Goal: Information Seeking & Learning: Learn about a topic

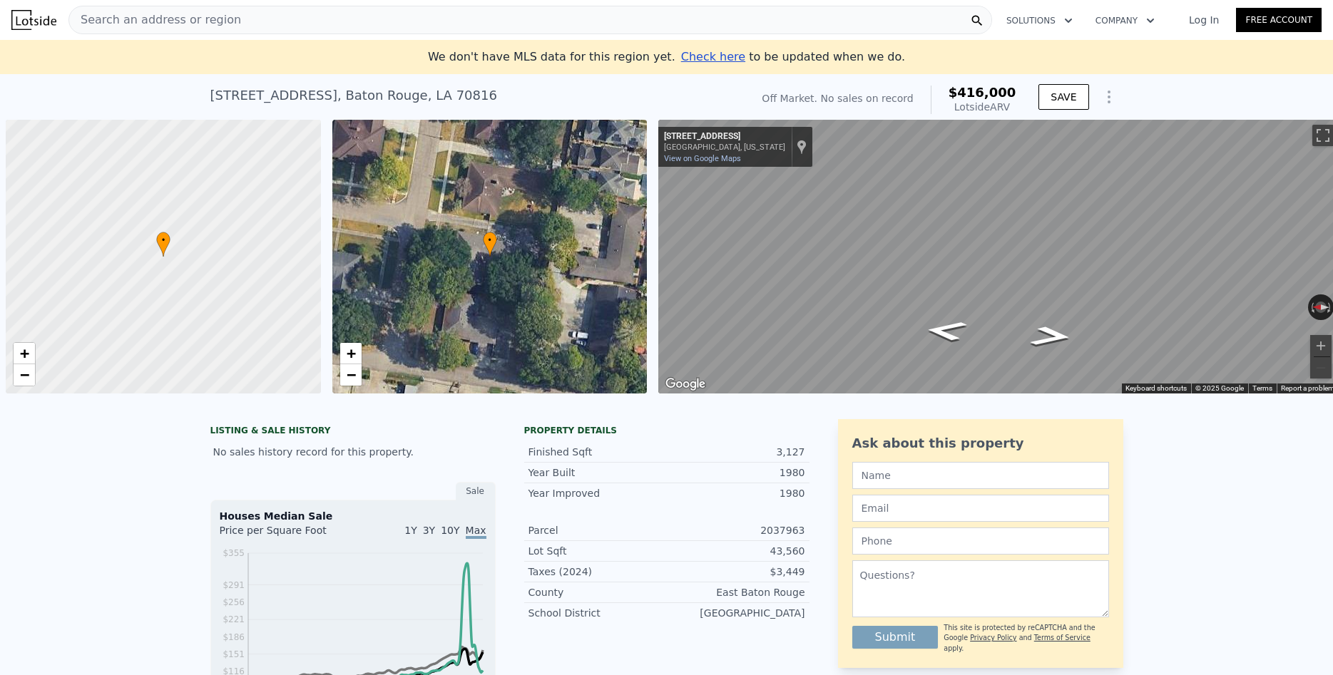
scroll to position [0, 6]
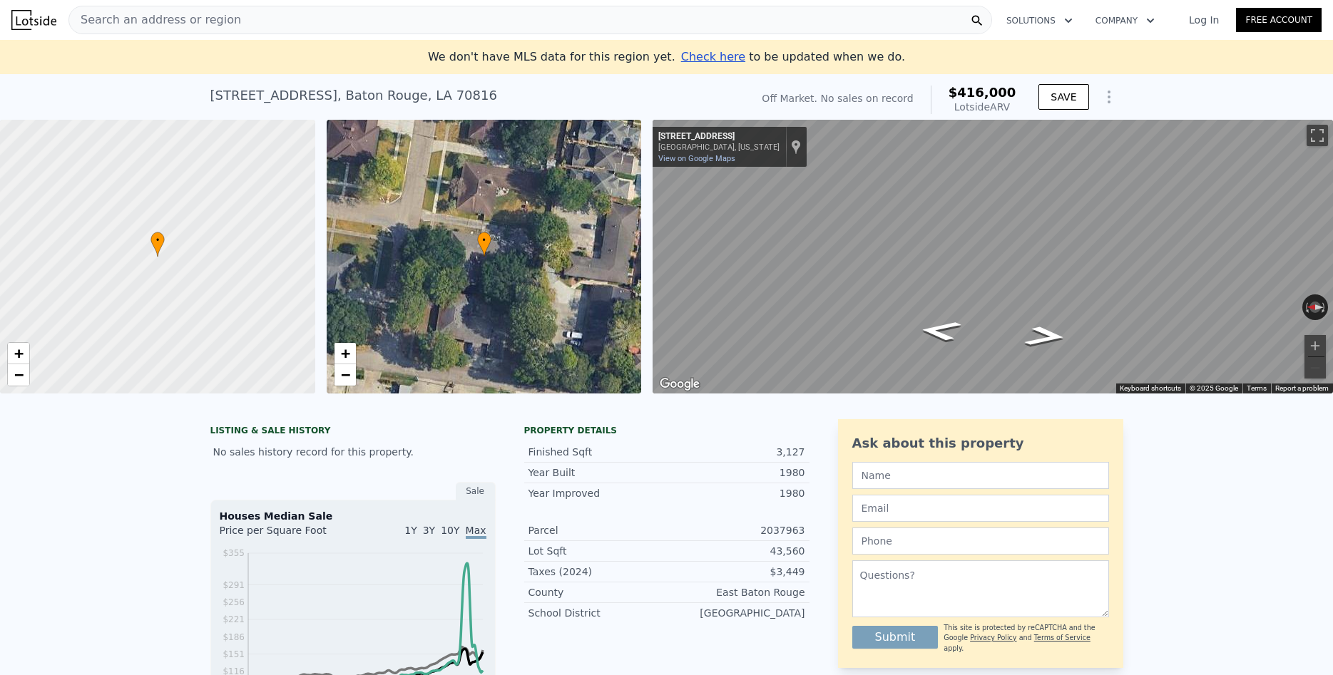
click at [400, 23] on div "Search an address or region" at bounding box center [530, 20] width 924 height 29
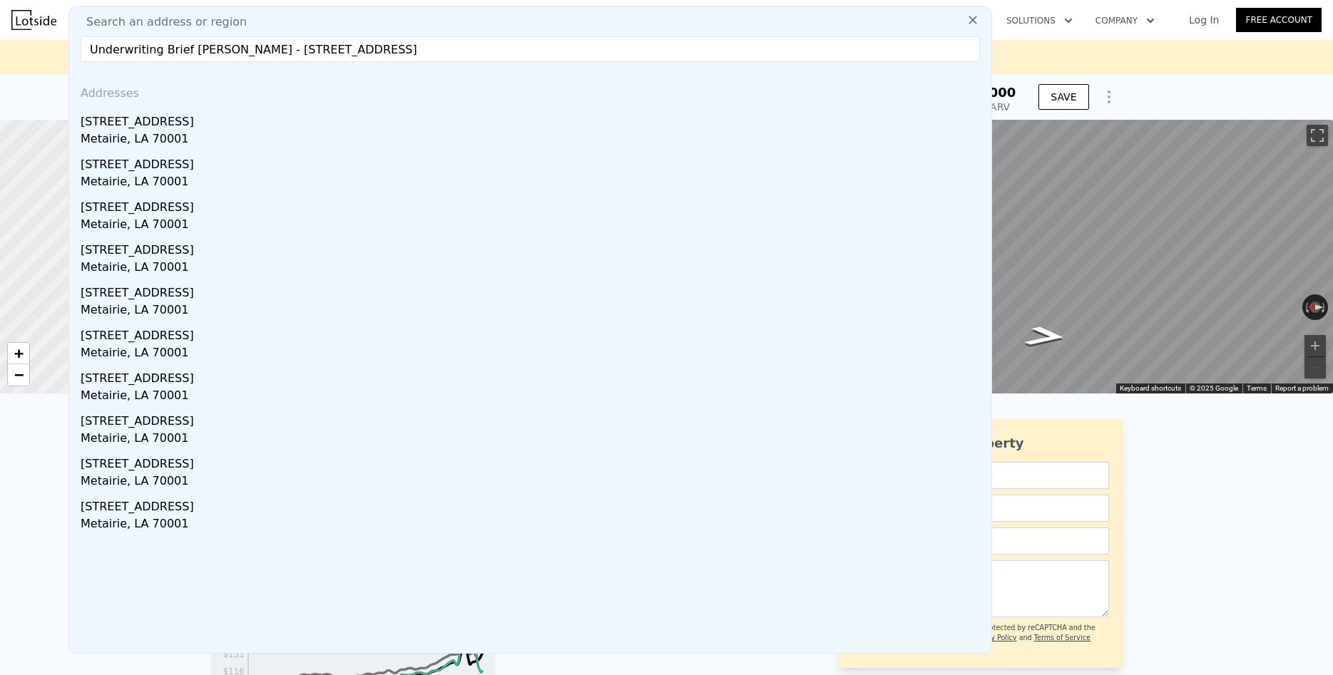
drag, startPoint x: 259, startPoint y: 45, endPoint x: 73, endPoint y: 60, distance: 186.1
click at [81, 60] on input "Underwriting Brief [PERSON_NAME] - [STREET_ADDRESS]" at bounding box center [530, 49] width 899 height 26
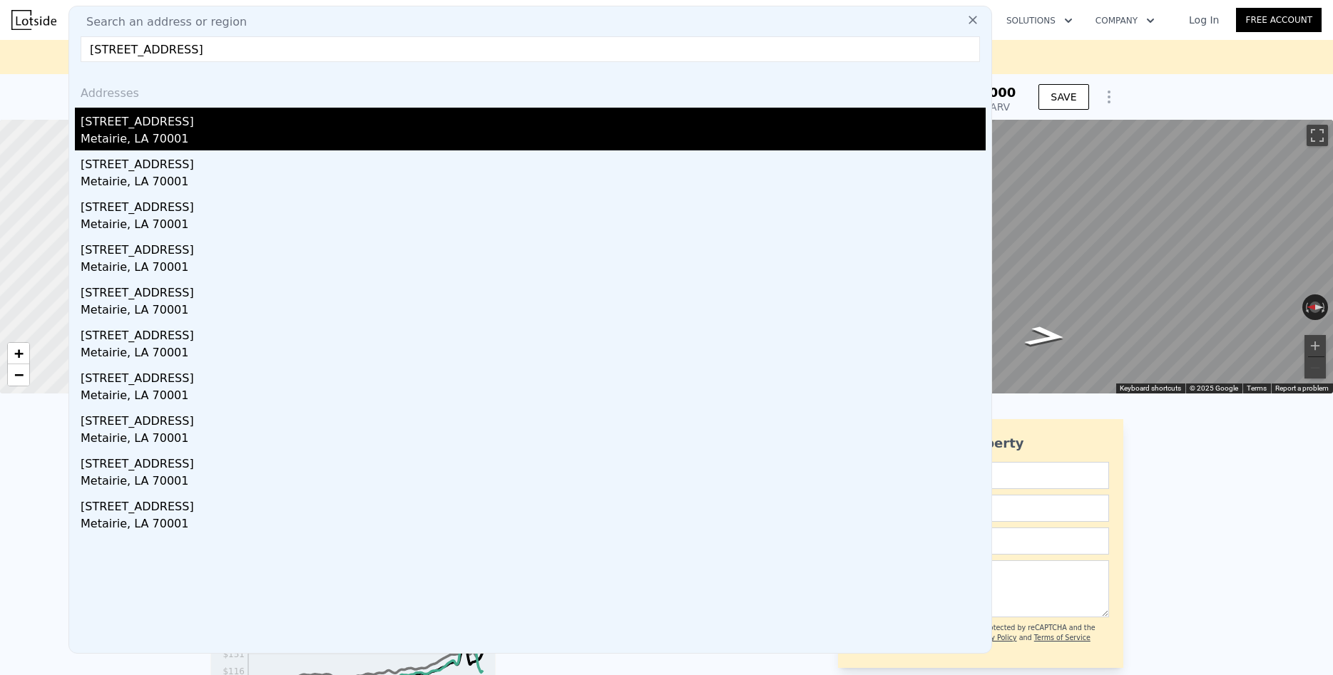
type input "[STREET_ADDRESS]"
click at [134, 131] on div "Metairie, LA 70001" at bounding box center [533, 141] width 905 height 20
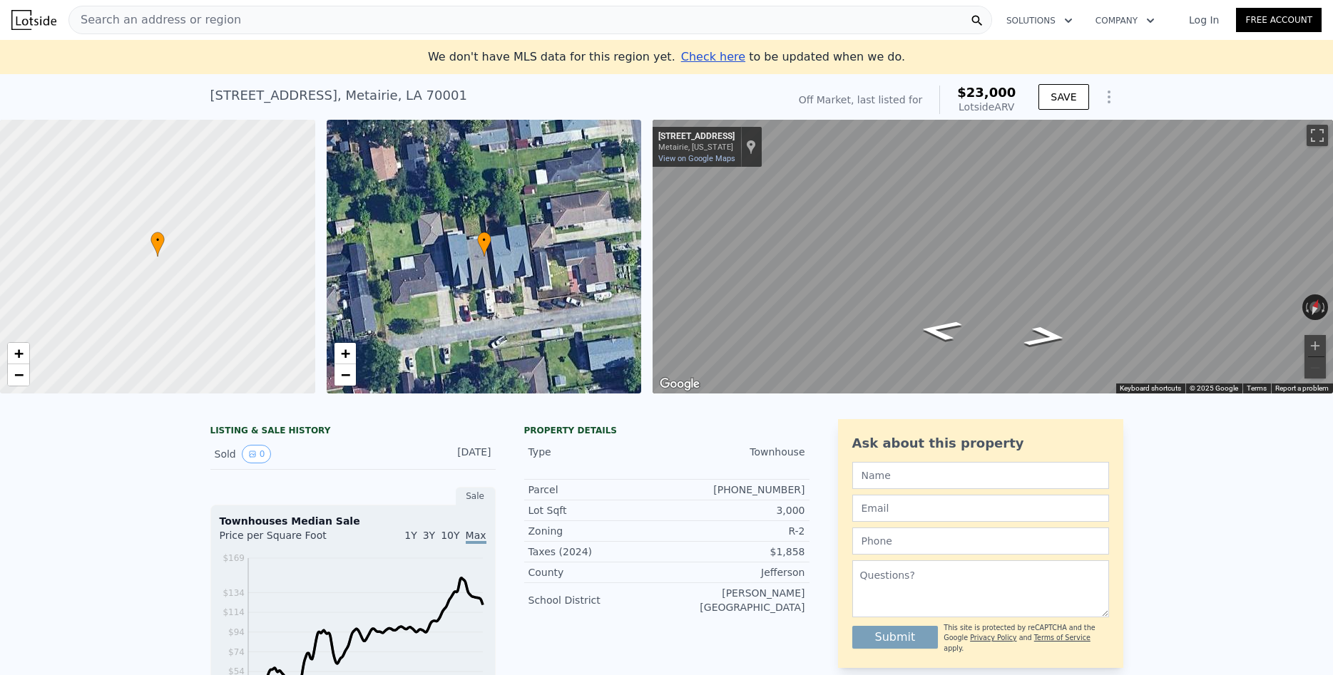
click at [292, 20] on div "Search an address or region" at bounding box center [530, 20] width 924 height 29
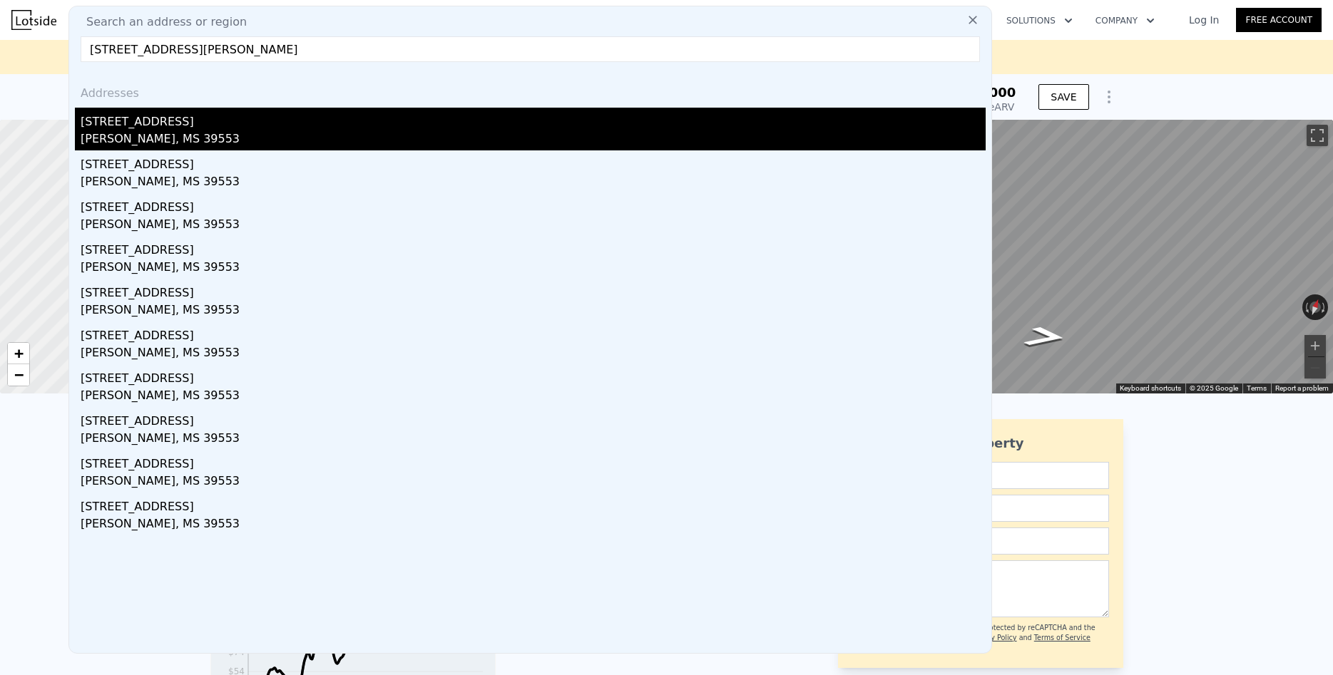
type input "[STREET_ADDRESS][PERSON_NAME]"
click at [144, 136] on div "[PERSON_NAME], MS 39553" at bounding box center [533, 141] width 905 height 20
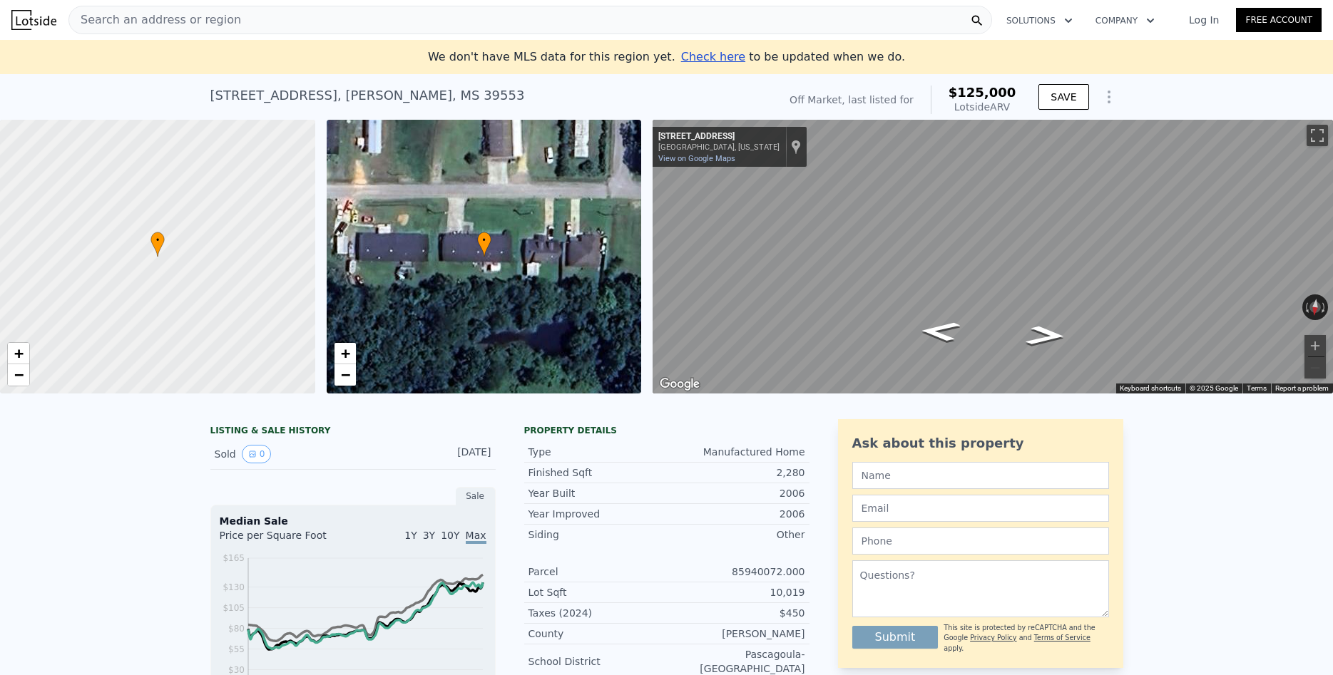
click at [317, 17] on div "Search an address or region" at bounding box center [530, 20] width 924 height 29
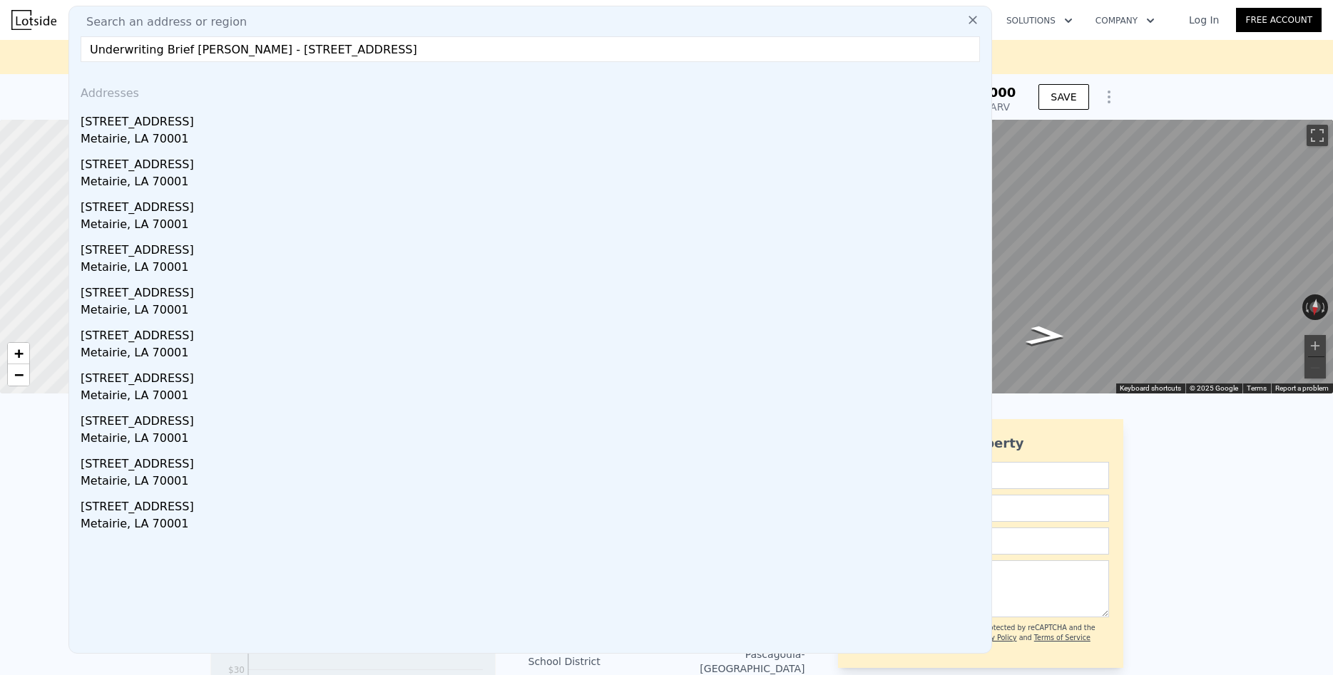
drag, startPoint x: 262, startPoint y: 49, endPoint x: 73, endPoint y: 53, distance: 188.4
click at [81, 53] on input "Underwriting Brief [PERSON_NAME] - [STREET_ADDRESS]" at bounding box center [530, 49] width 899 height 26
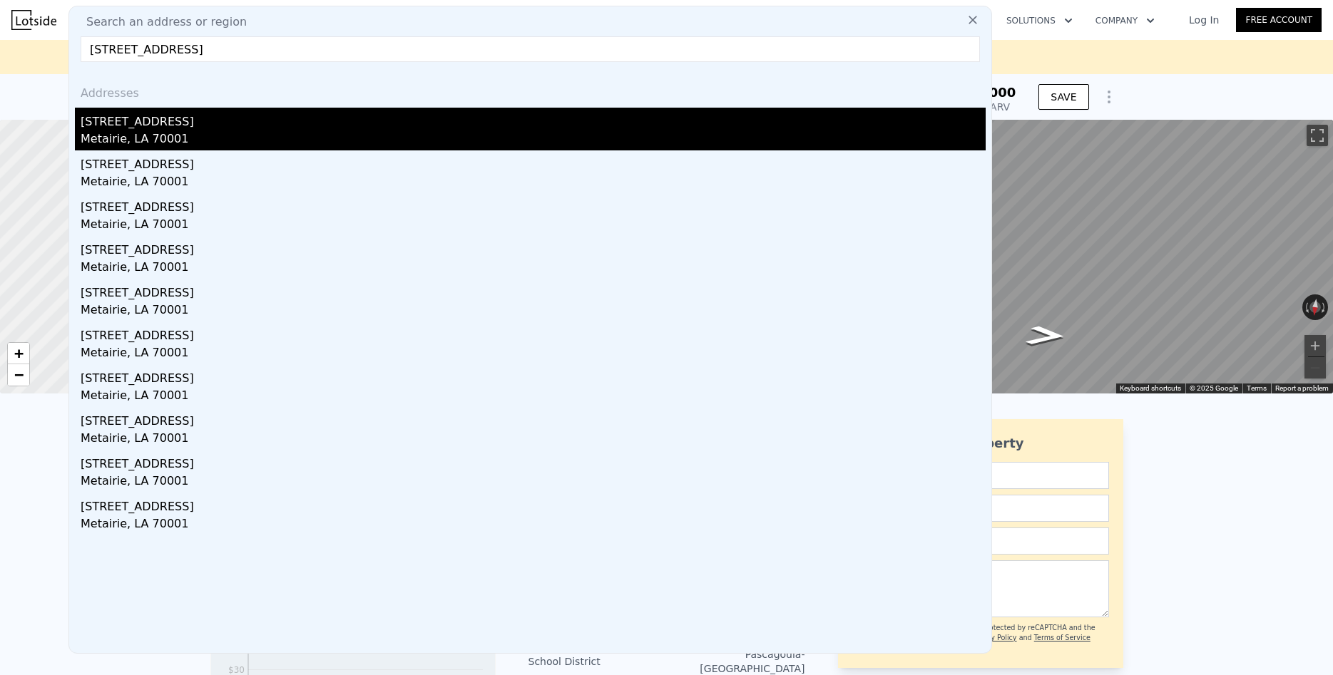
type input "[STREET_ADDRESS]"
click at [112, 136] on div "Metairie, LA 70001" at bounding box center [533, 141] width 905 height 20
type input "$ 23,000"
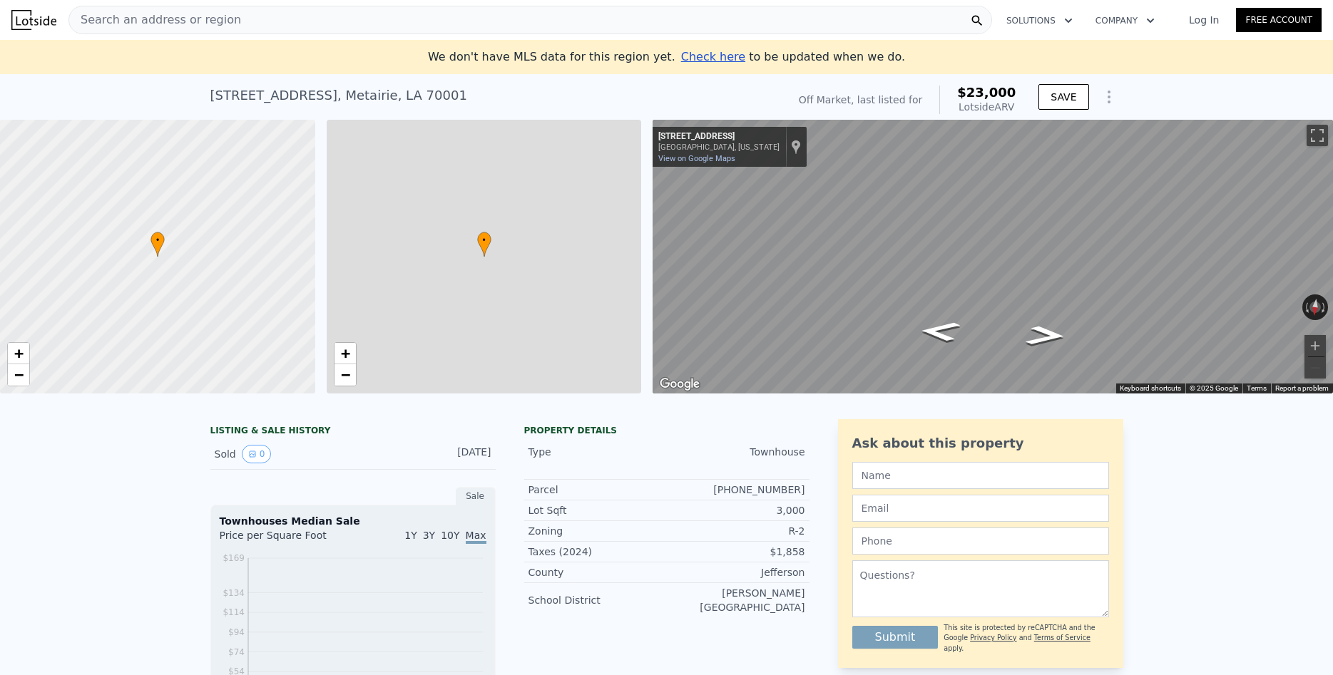
type input "0"
type input "3900"
type input "9900"
type input "-$ 225,684"
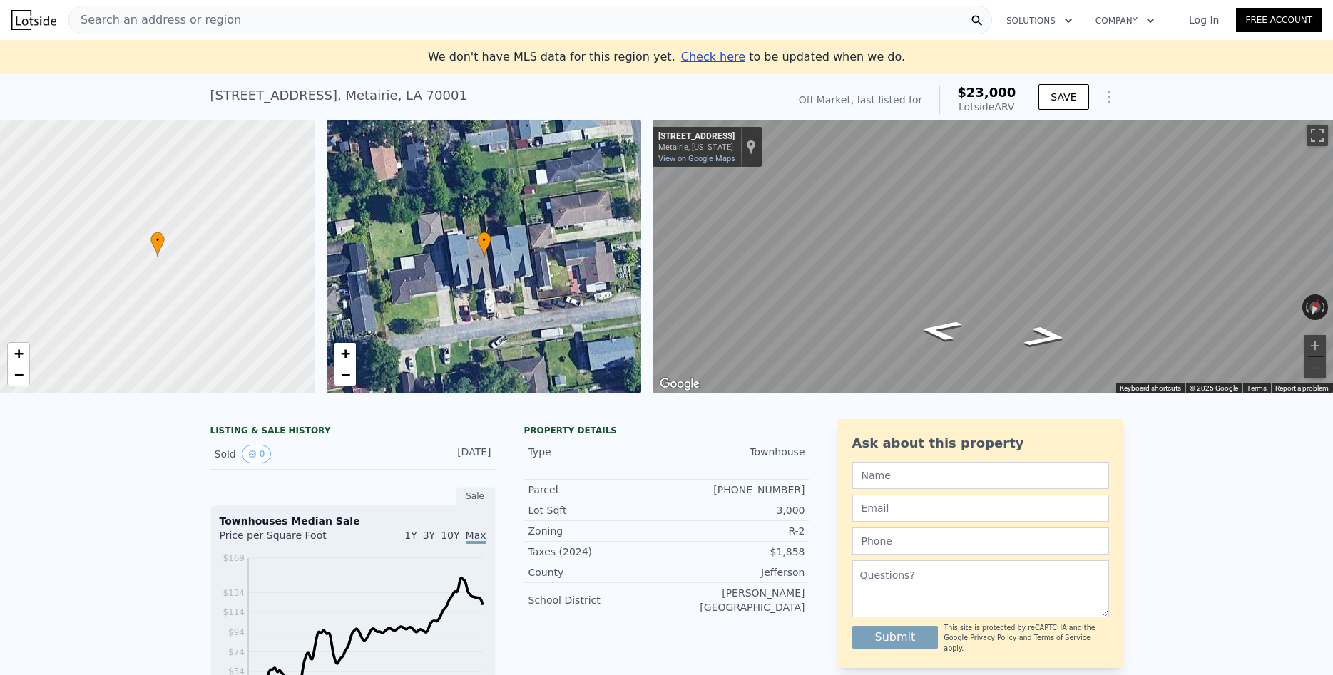
click at [222, 14] on div "Search an address or region" at bounding box center [530, 20] width 924 height 29
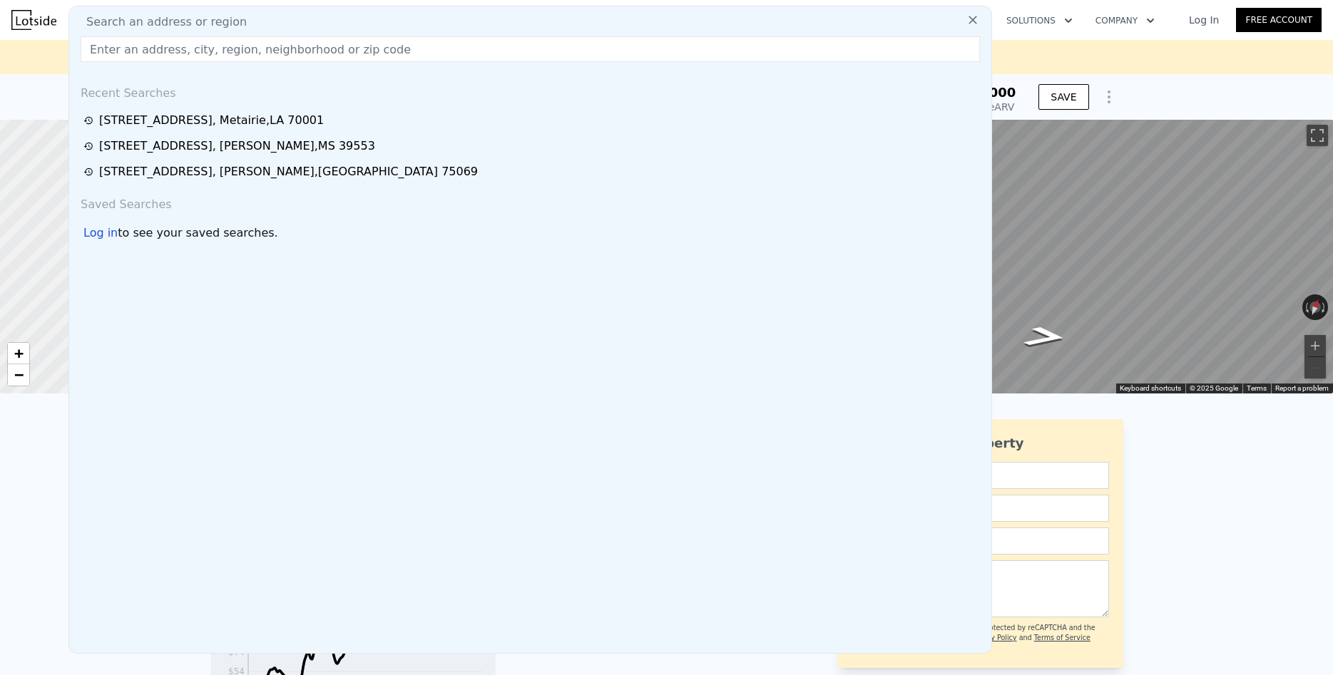
click at [221, 51] on input "text" at bounding box center [530, 49] width 899 height 26
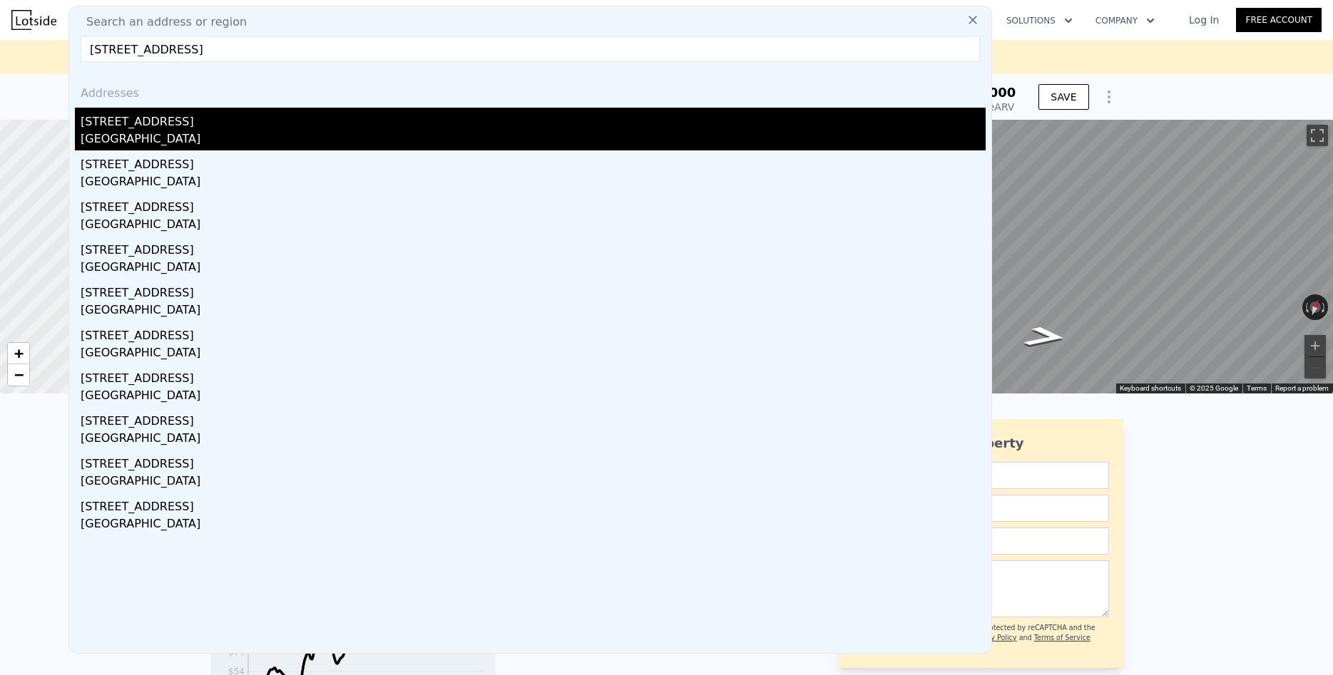
type input "[STREET_ADDRESS]"
click at [132, 132] on div "[GEOGRAPHIC_DATA]" at bounding box center [533, 141] width 905 height 20
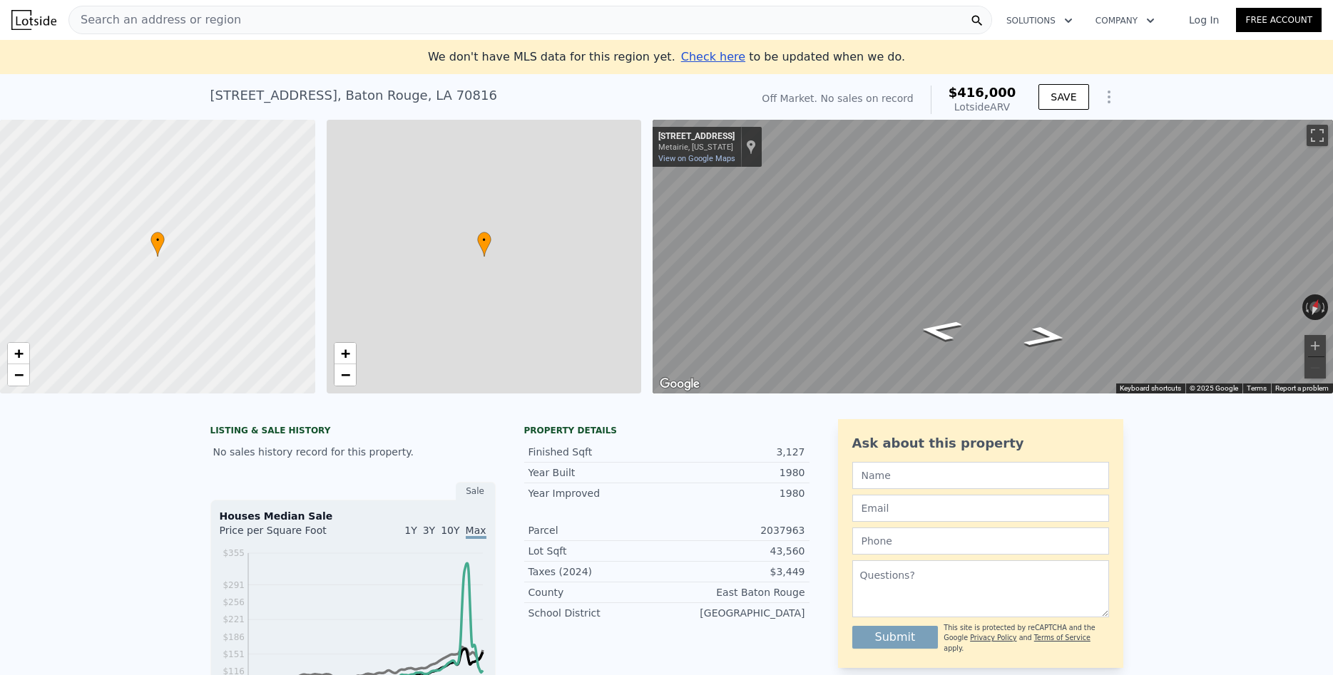
type input "2312"
type input "3723"
type input "43560"
type input "$ 416,000"
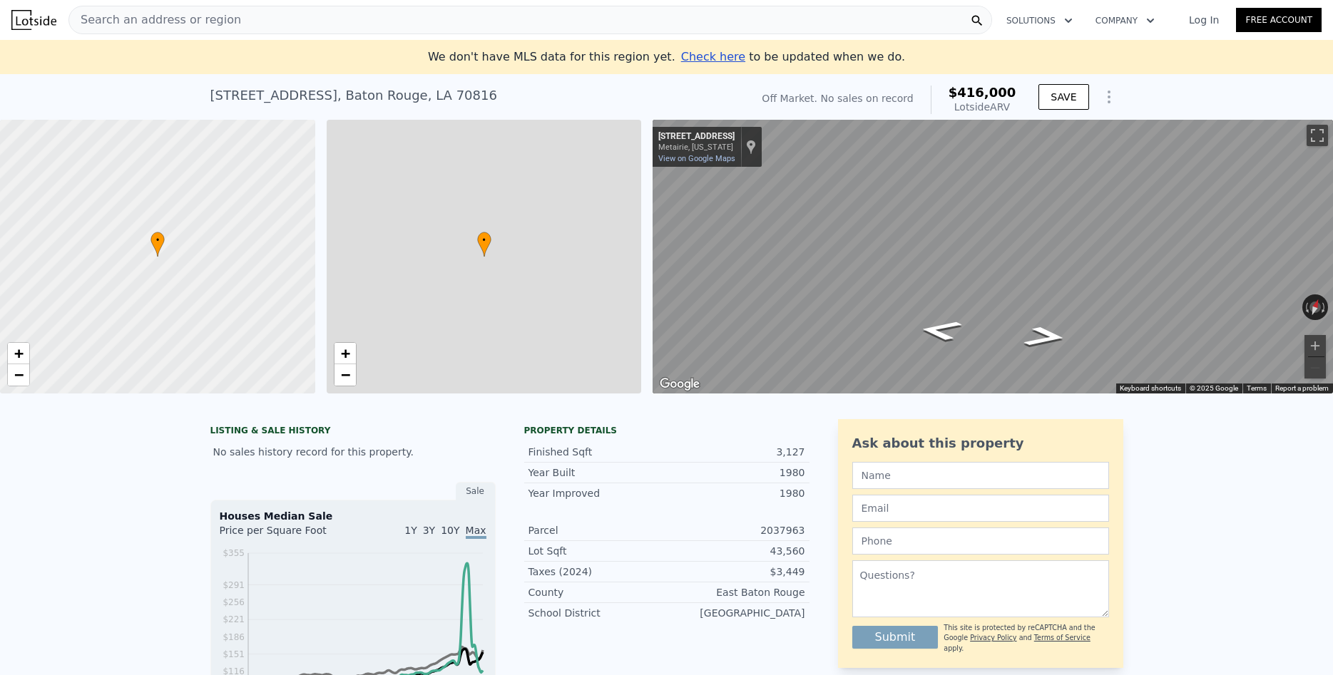
type input "5"
type input "$ 30,002"
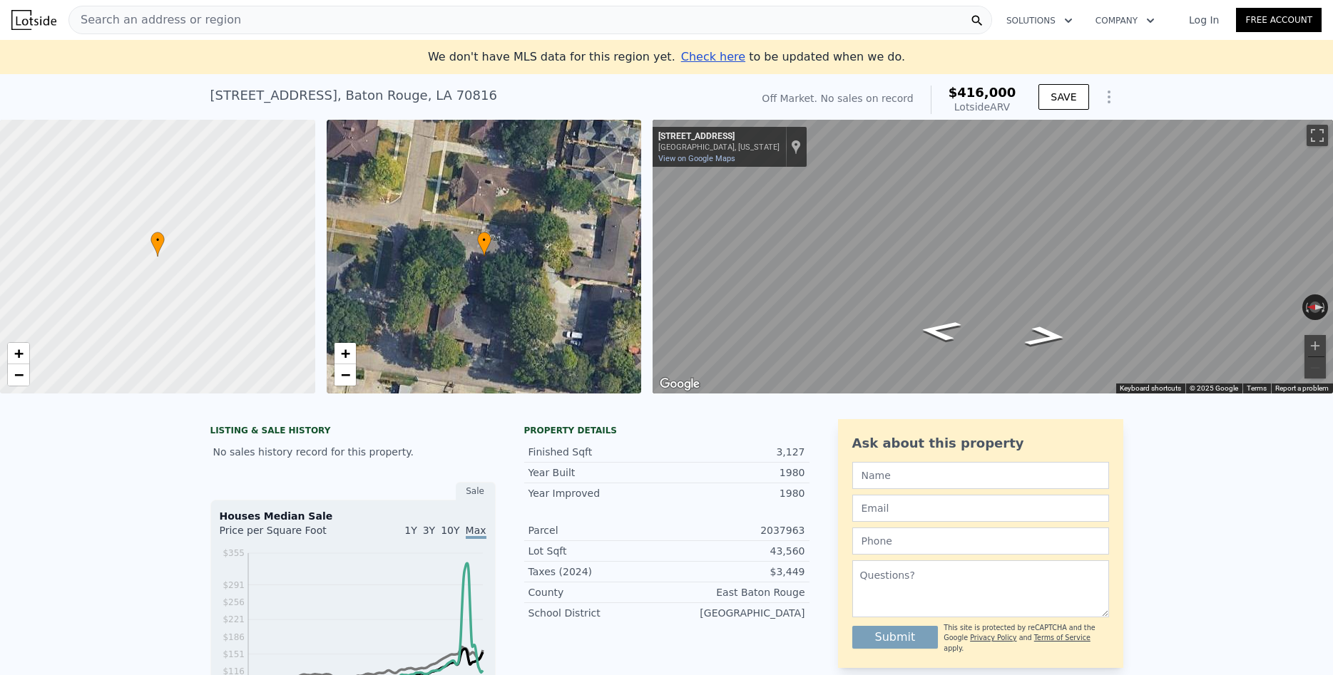
click at [270, 16] on div "Search an address or region" at bounding box center [530, 20] width 924 height 29
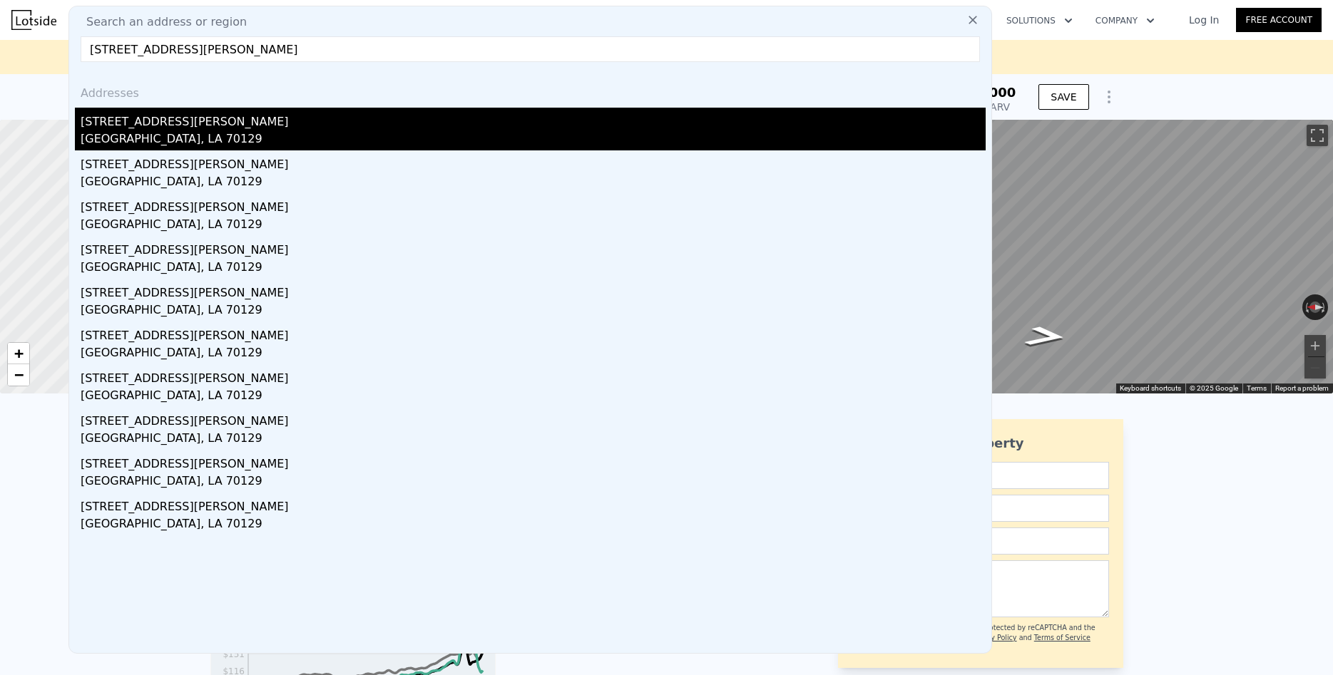
type input "[STREET_ADDRESS][PERSON_NAME]"
click at [133, 133] on div "[GEOGRAPHIC_DATA], LA 70129" at bounding box center [533, 141] width 905 height 20
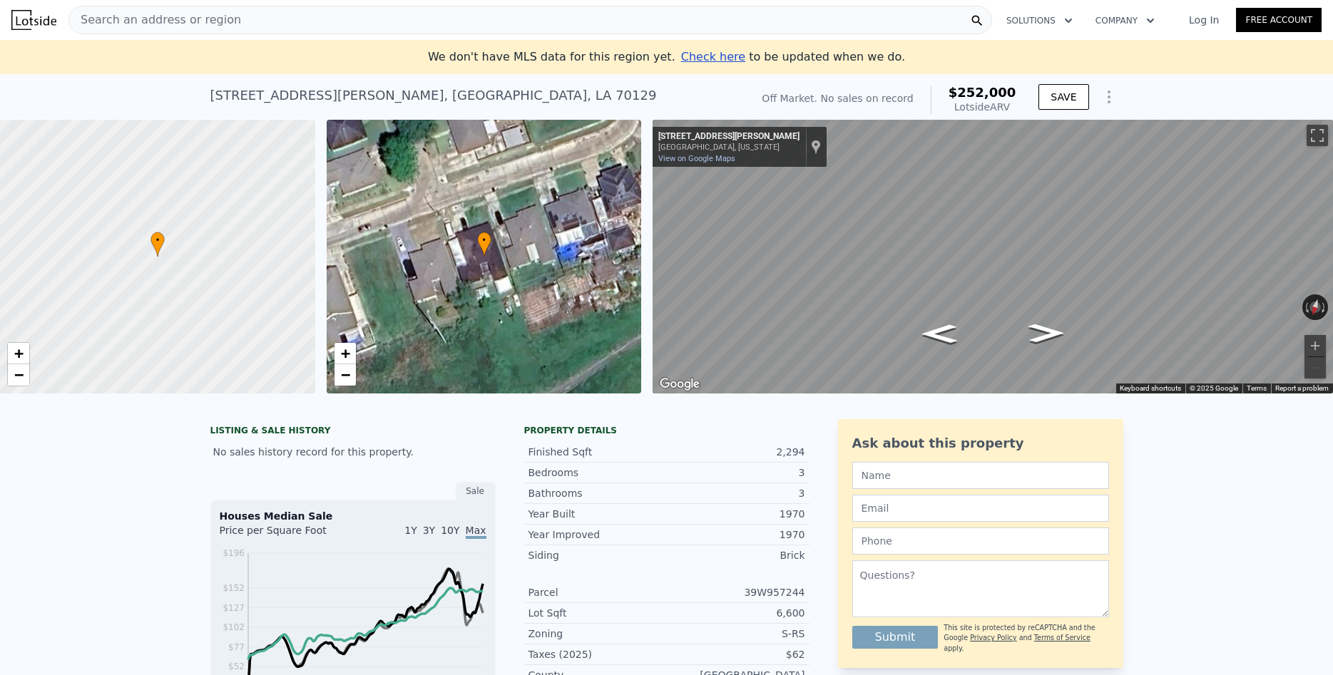
click at [220, 21] on span "Search an address or region" at bounding box center [155, 19] width 172 height 17
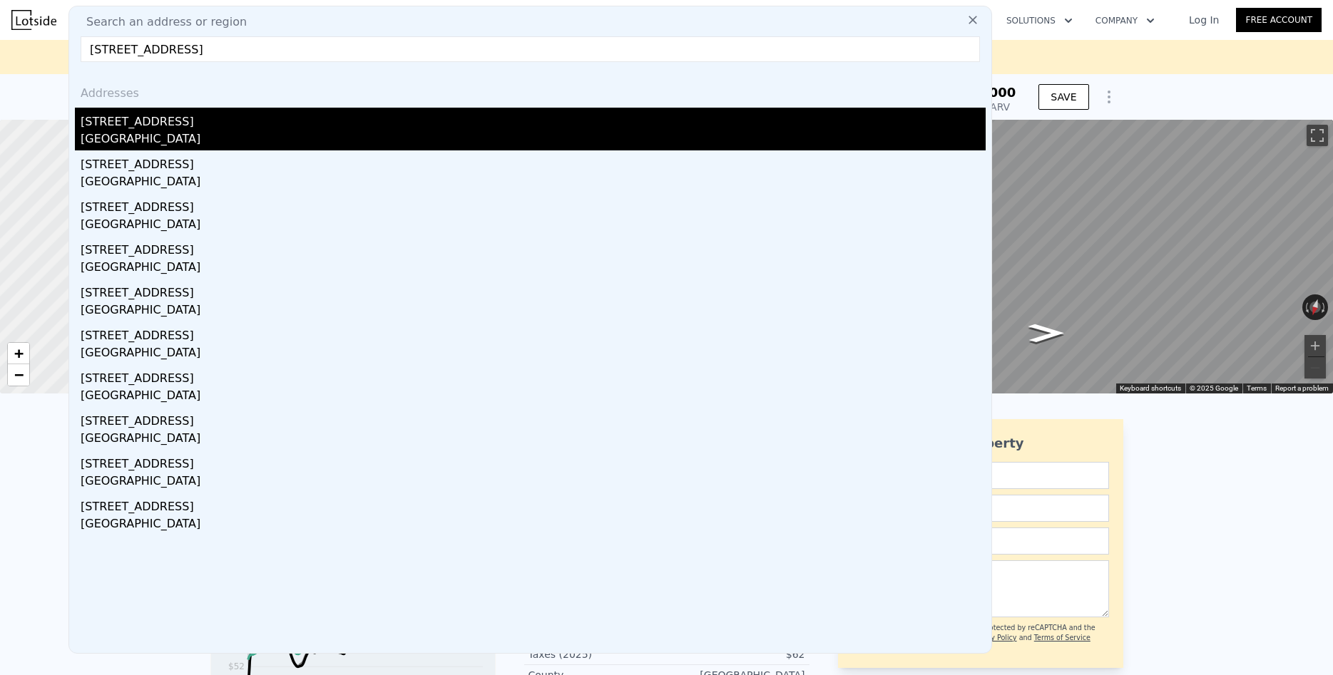
type input "[STREET_ADDRESS]"
click at [128, 135] on div "[GEOGRAPHIC_DATA]" at bounding box center [533, 141] width 905 height 20
